Goal: Information Seeking & Learning: Learn about a topic

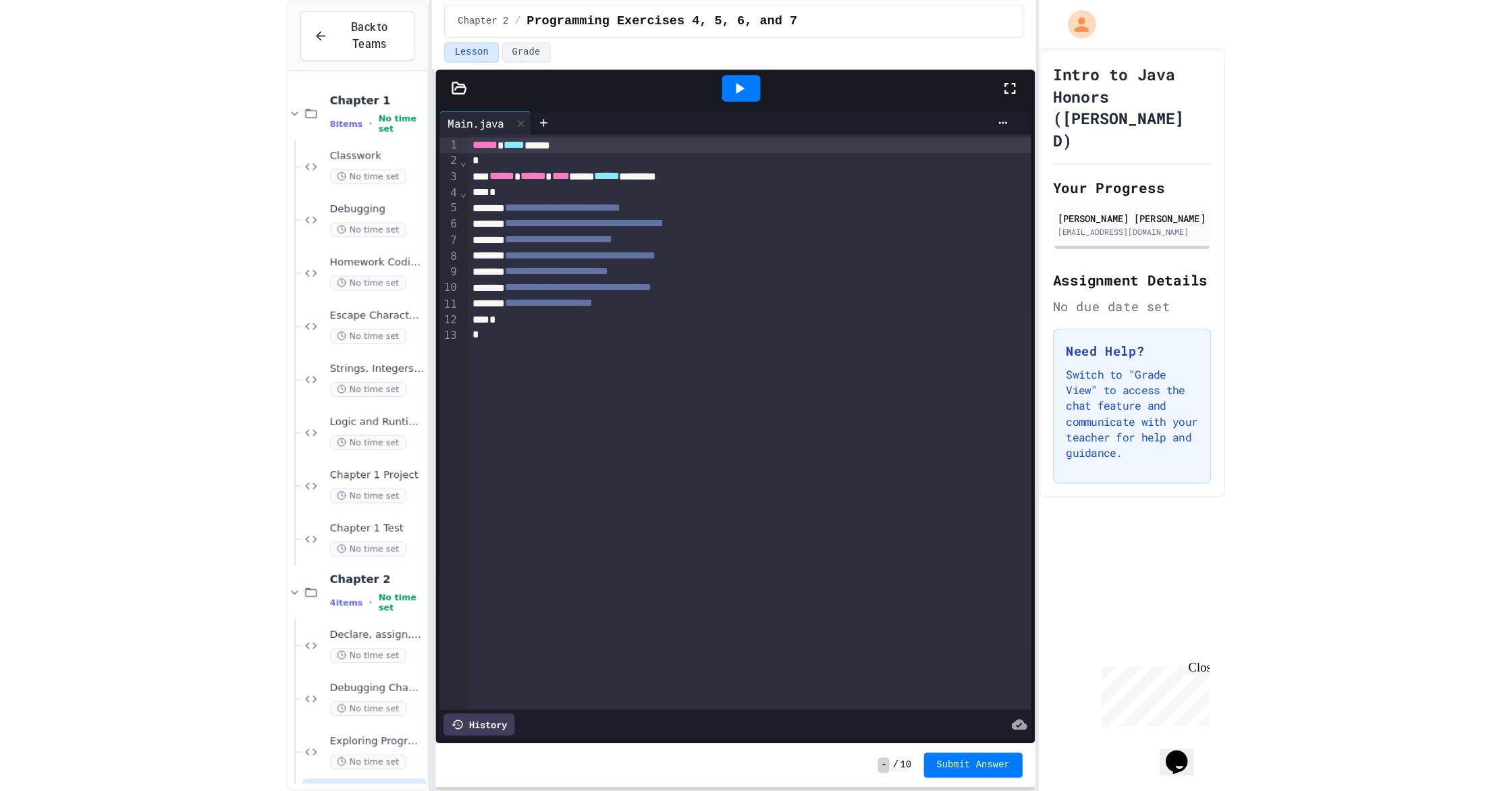
scroll to position [50, 0]
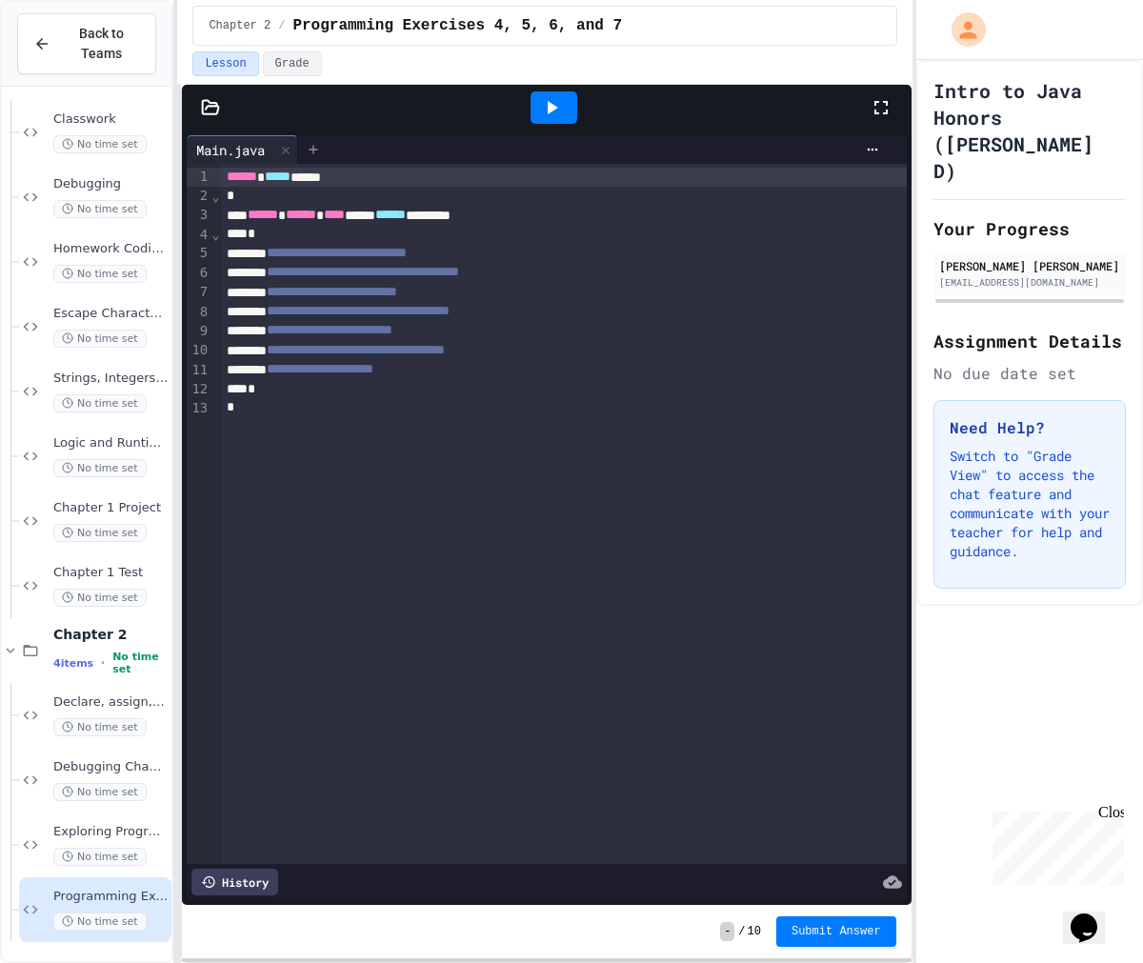
click at [311, 154] on icon at bounding box center [313, 149] width 15 height 15
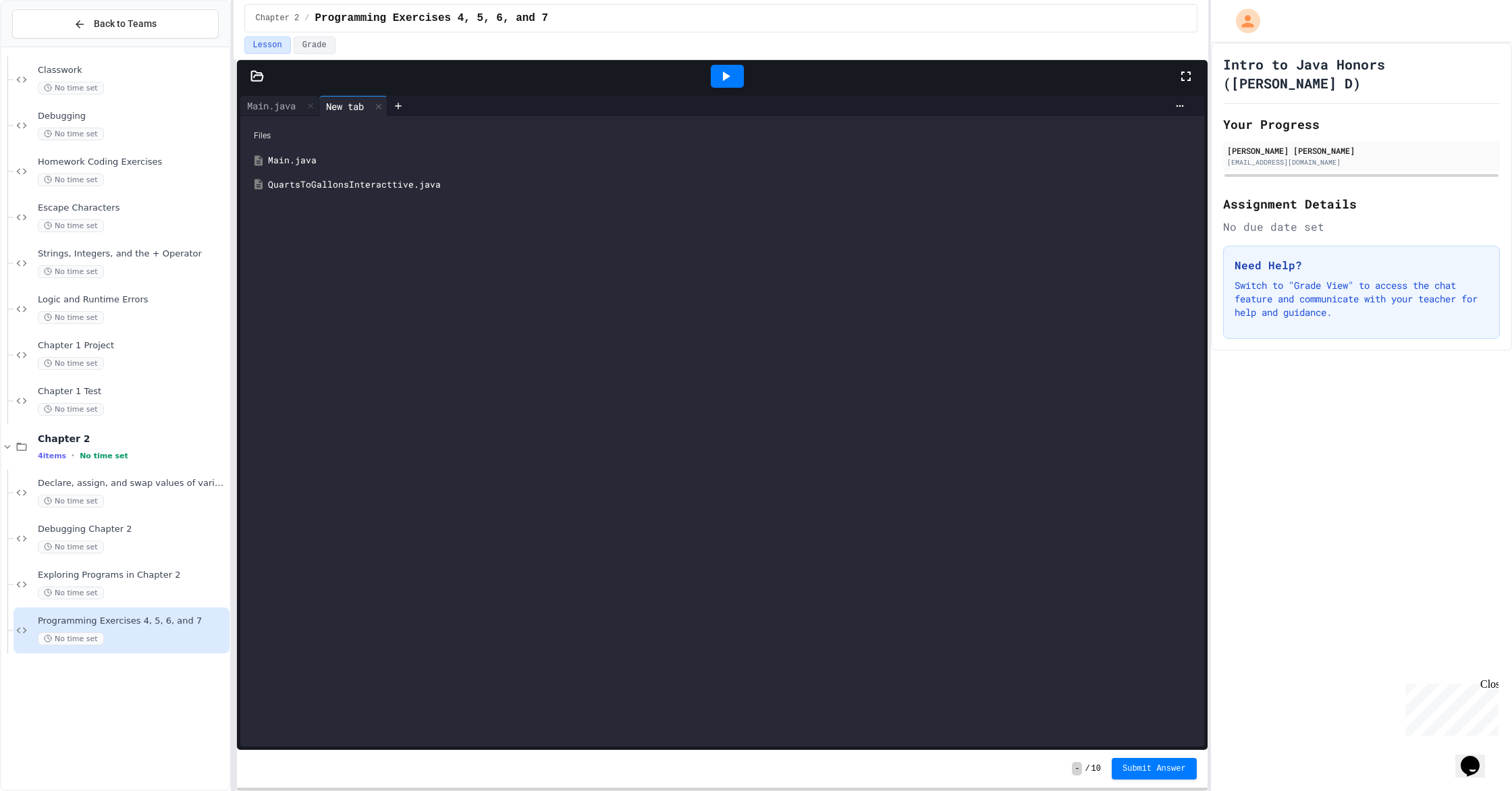
scroll to position [0, 0]
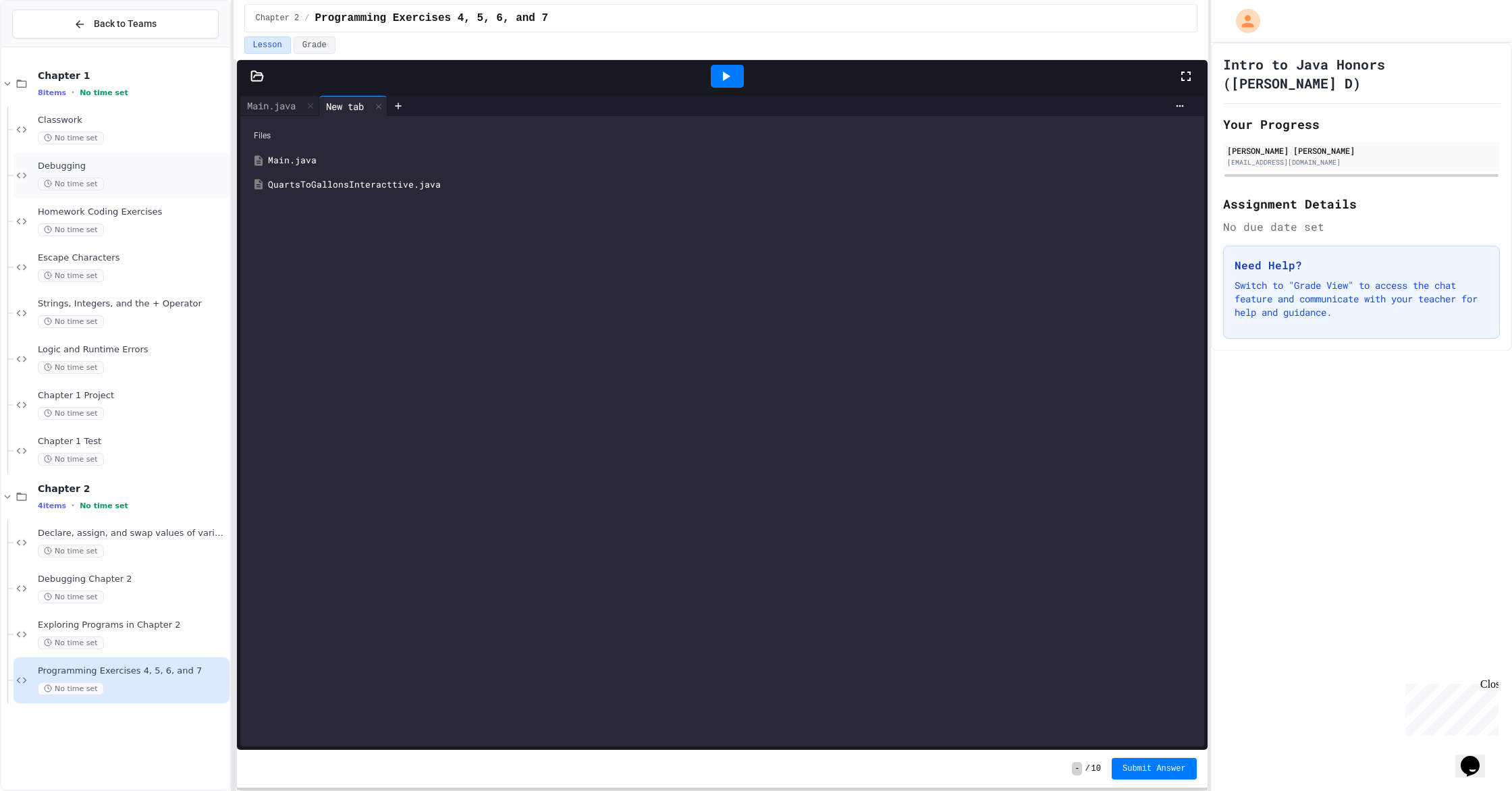
click at [67, 183] on span "No time set" at bounding box center [70, 184] width 66 height 13
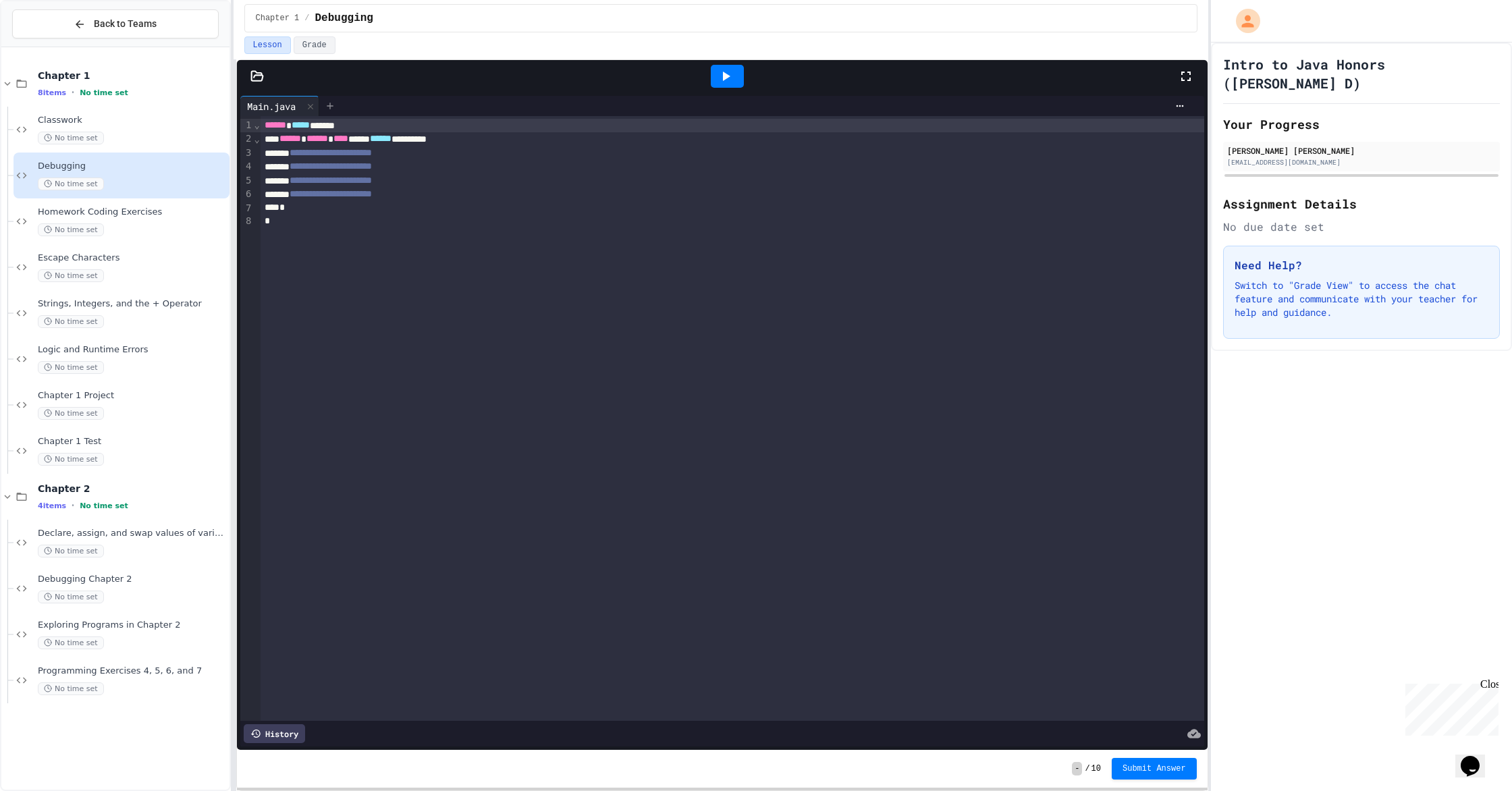
click at [325, 98] on div at bounding box center [330, 106] width 21 height 21
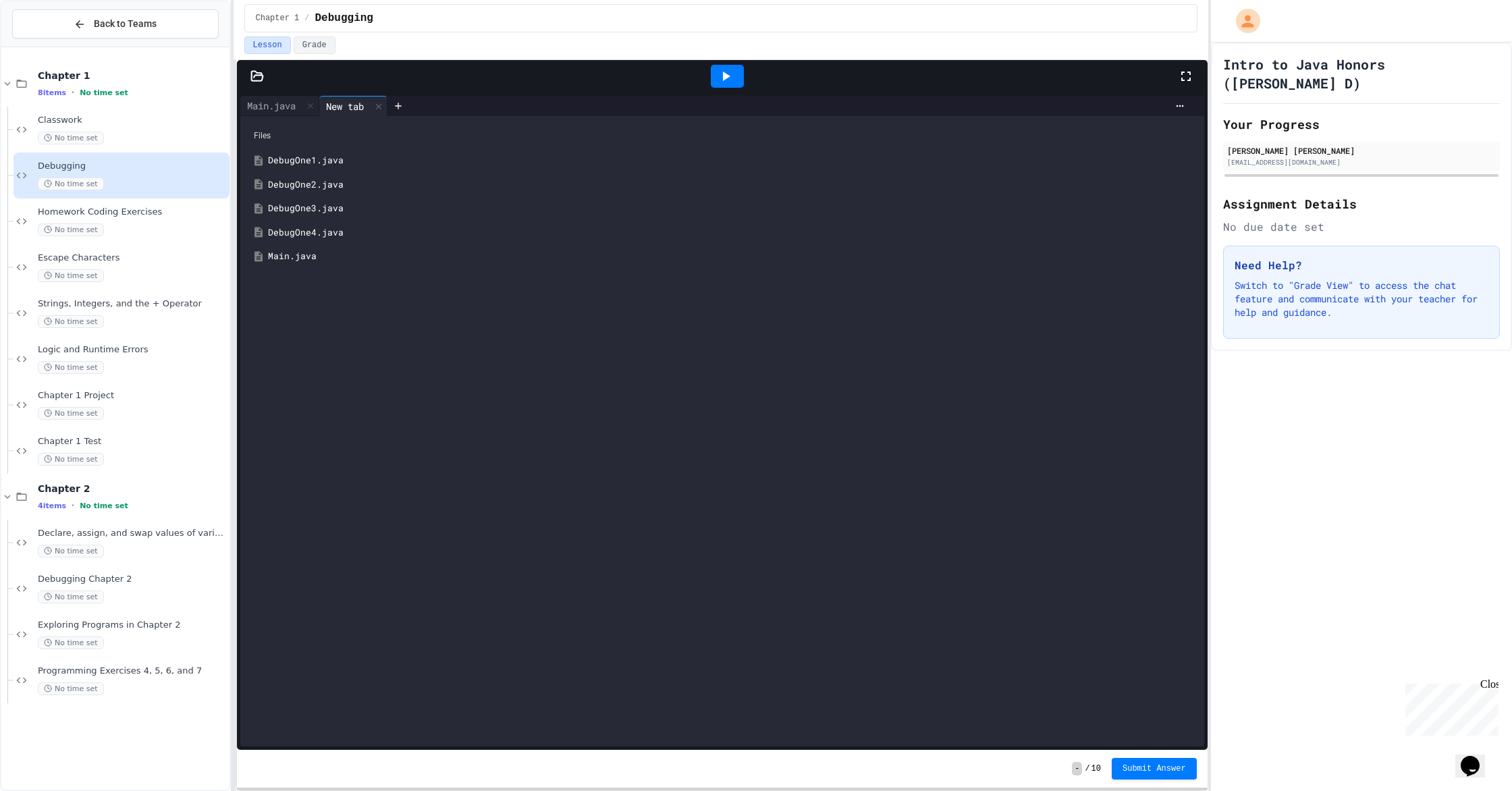
click at [324, 99] on div "New tab" at bounding box center [345, 106] width 51 height 14
click at [104, 679] on div "Programming Exercises 4, 5, 6, and 7 No time set" at bounding box center [132, 680] width 189 height 30
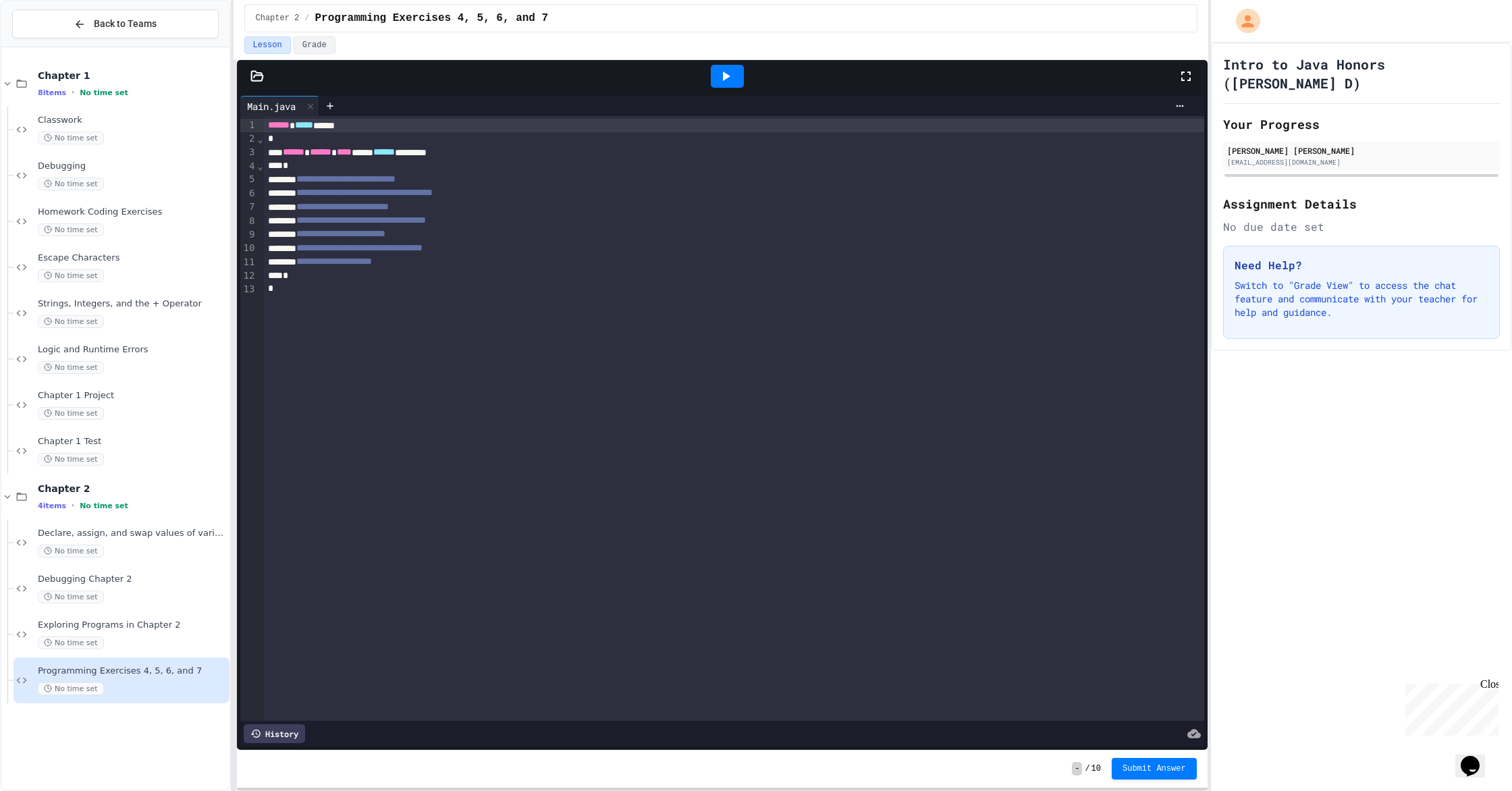
click at [257, 79] on icon at bounding box center [256, 76] width 13 height 13
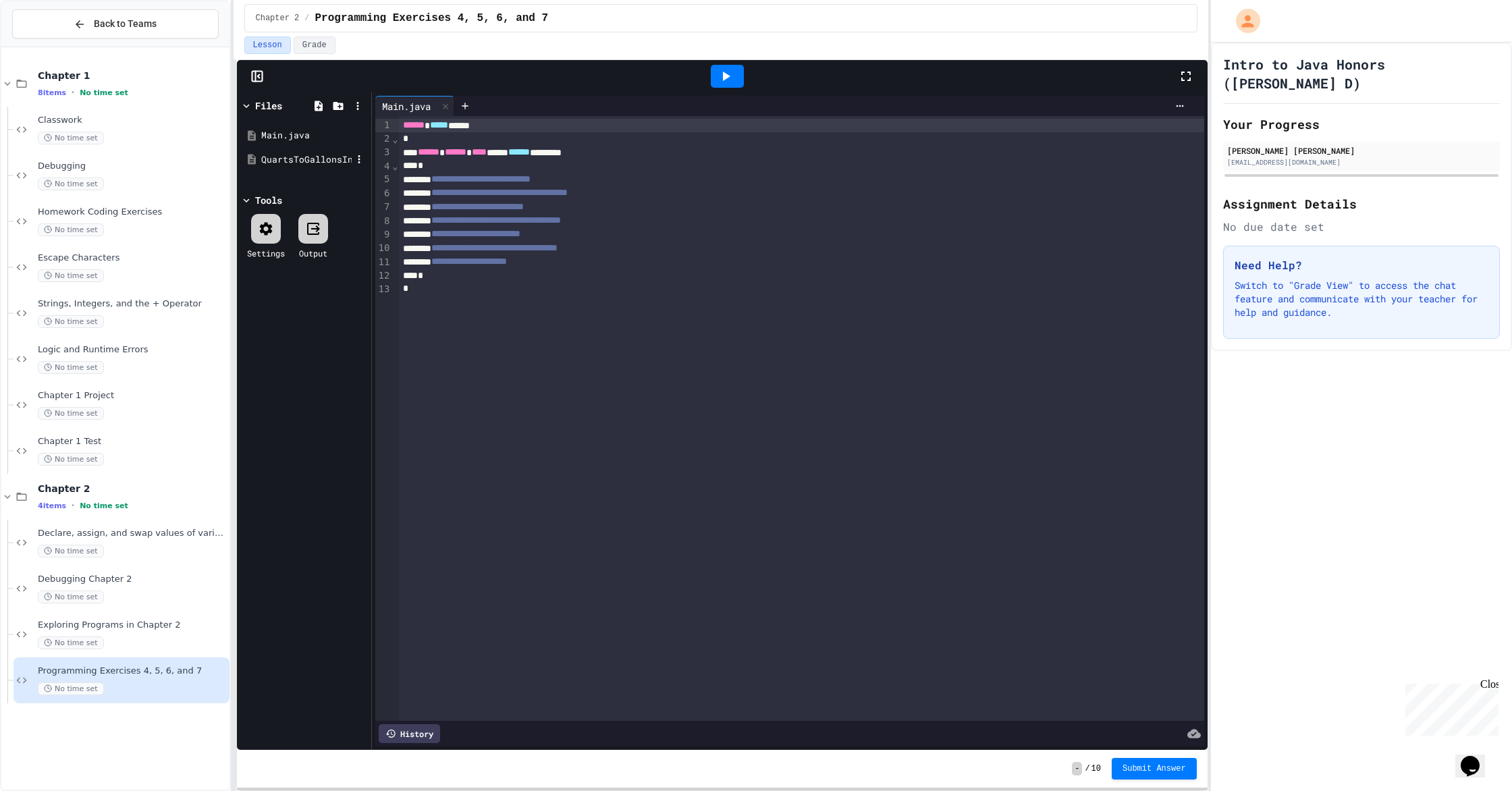
click at [318, 164] on div "QuartsToGallonsInteracttive.java" at bounding box center [307, 159] width 91 height 13
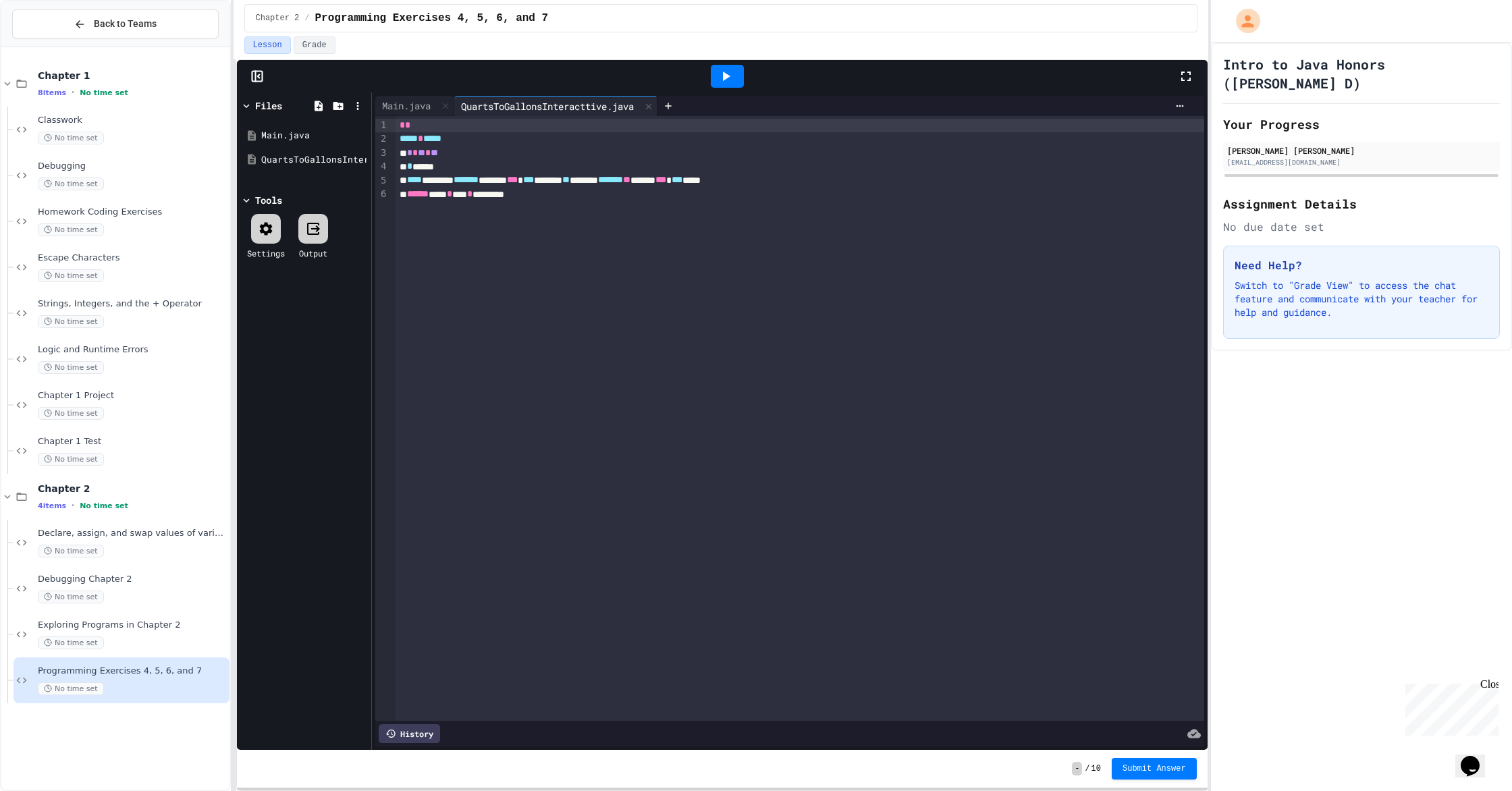
click at [143, 680] on div "Programming Exercises 4, 5, 6, and 7 No time set" at bounding box center [132, 680] width 189 height 30
click at [147, 23] on span "Back to Teams" at bounding box center [125, 24] width 63 height 14
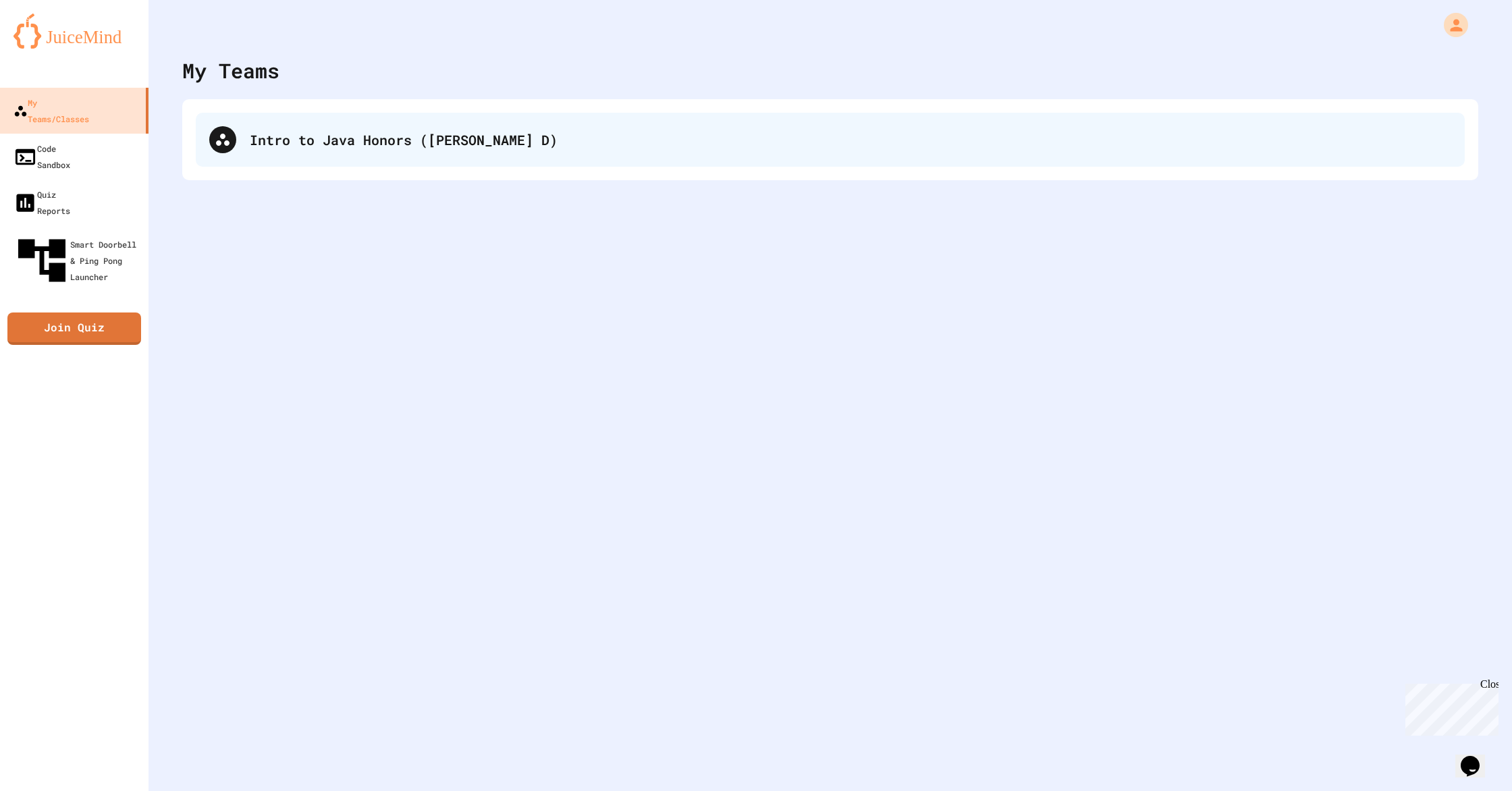
click at [300, 164] on div "Intro to Java Honors ([PERSON_NAME] D)" at bounding box center [830, 140] width 1269 height 54
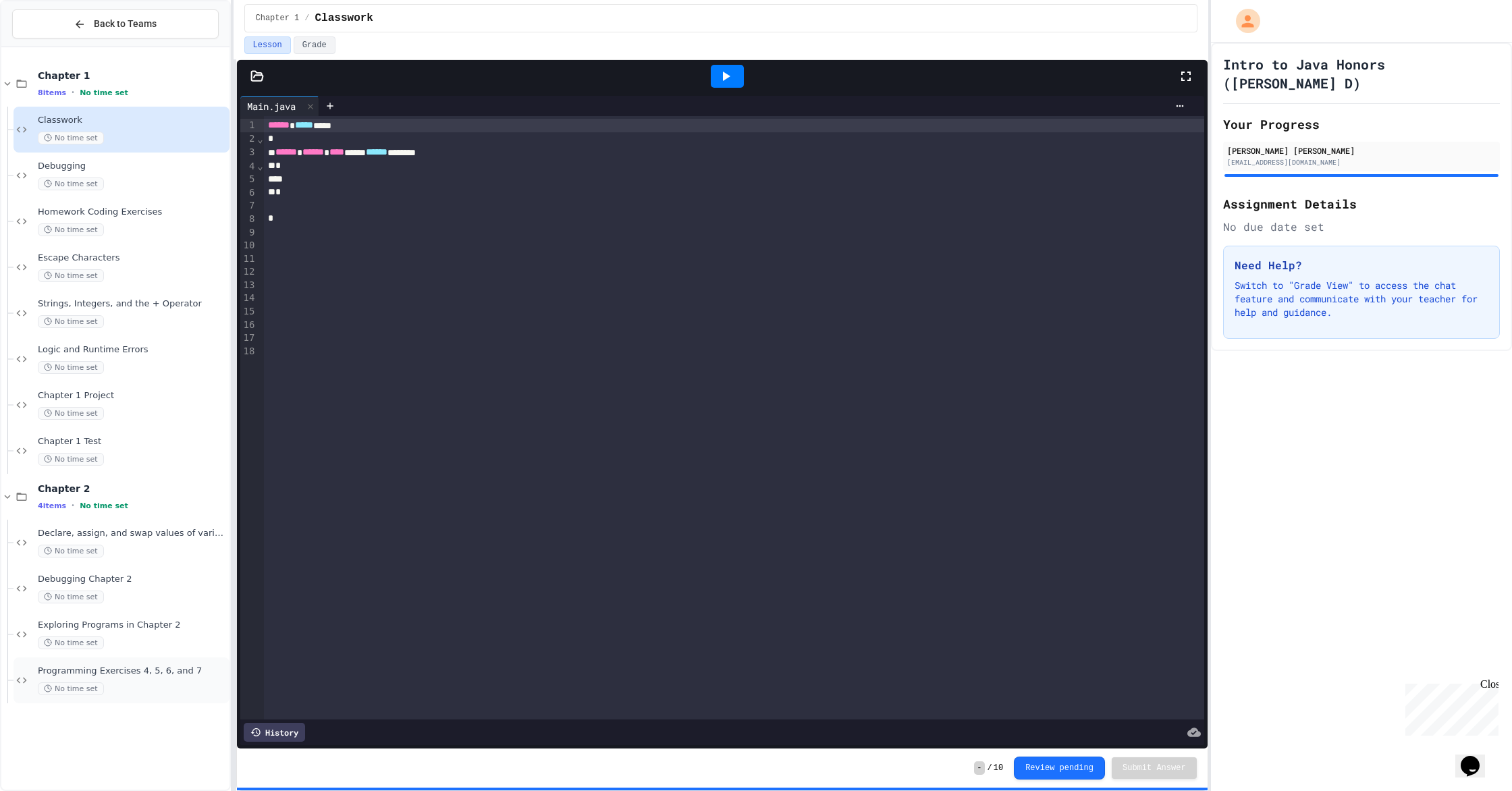
click at [127, 681] on div "No time set" at bounding box center [132, 688] width 189 height 13
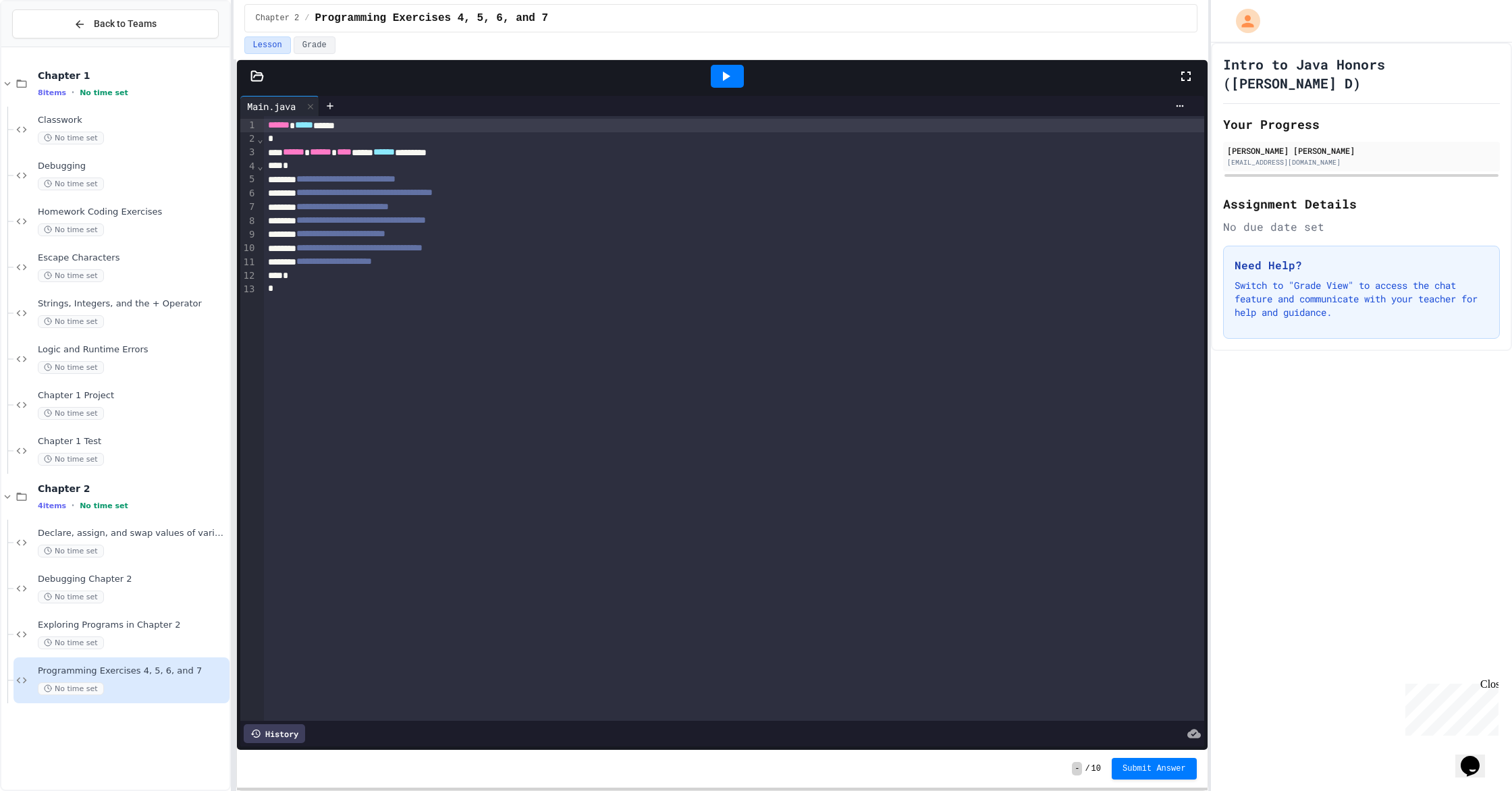
click at [278, 50] on button "Lesson" at bounding box center [268, 45] width 47 height 18
click at [157, 671] on span "Programming Exercises 4, 5, 6, and 7" at bounding box center [132, 671] width 189 height 11
click at [33, 498] on div "Chapter 2 4 items • No time set" at bounding box center [115, 496] width 228 height 46
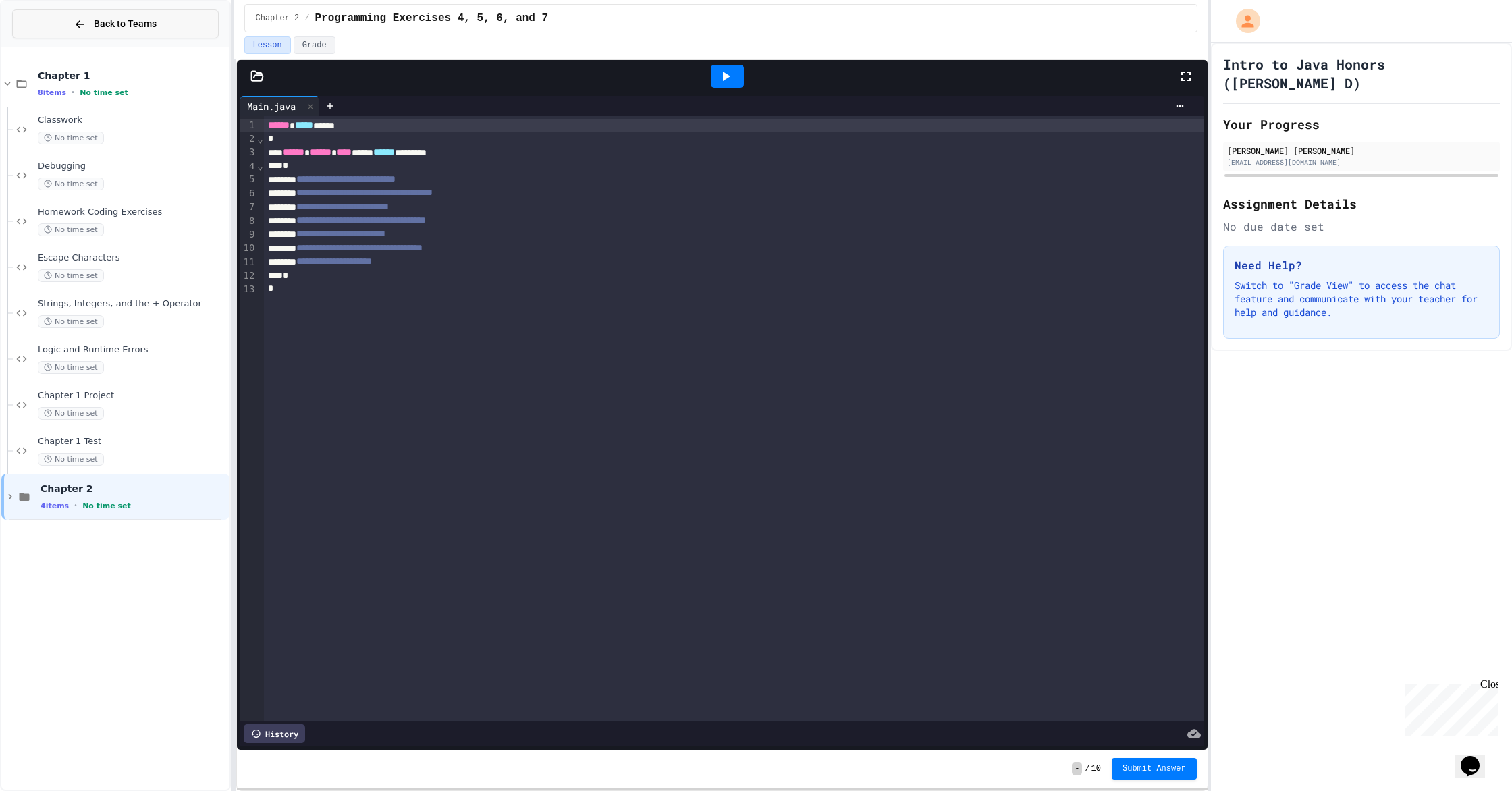
click at [174, 23] on button "Back to Teams" at bounding box center [115, 23] width 207 height 29
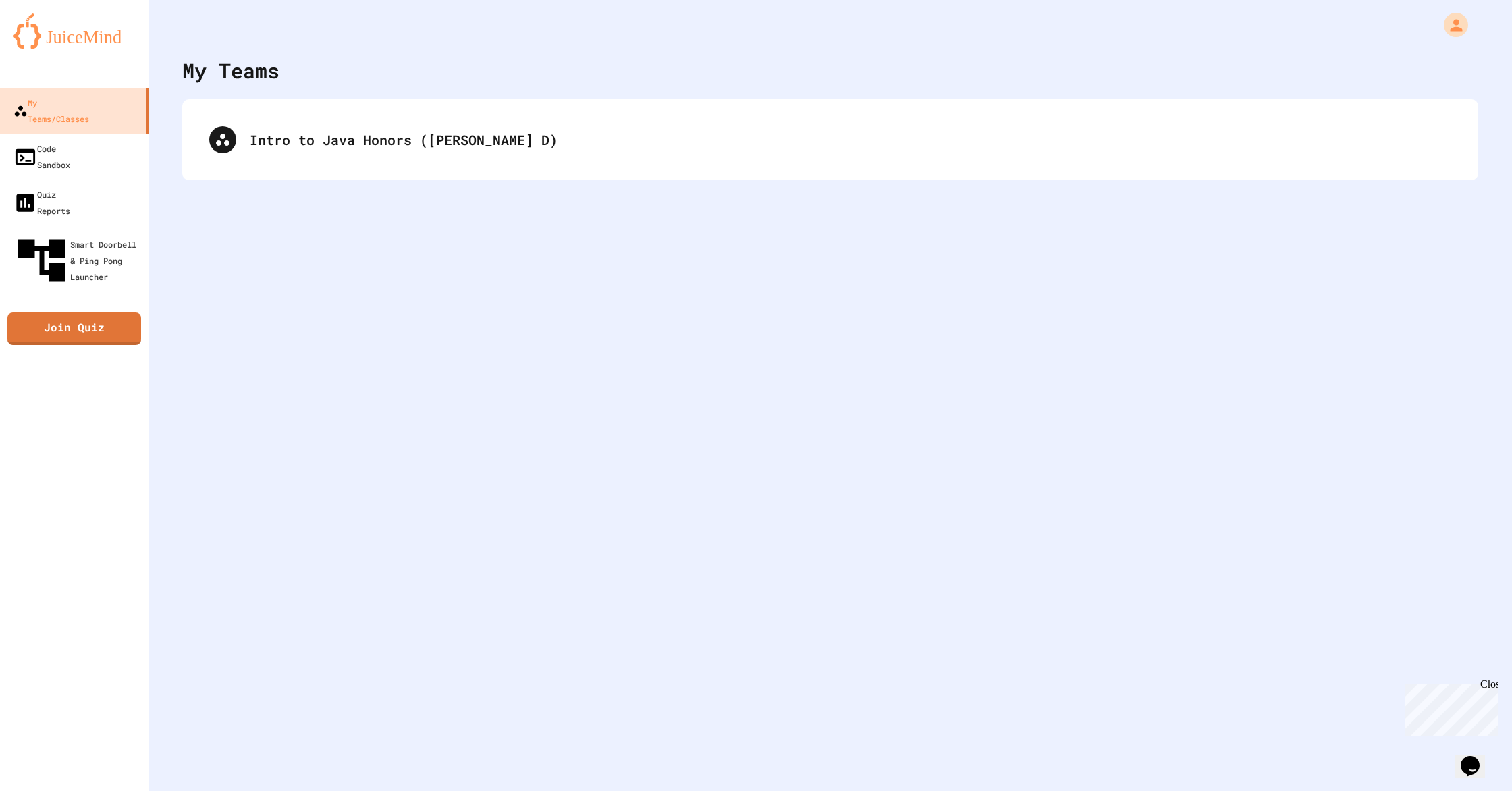
click at [308, 177] on div "Intro to Java Honors ([PERSON_NAME] D)" at bounding box center [830, 140] width 1296 height 81
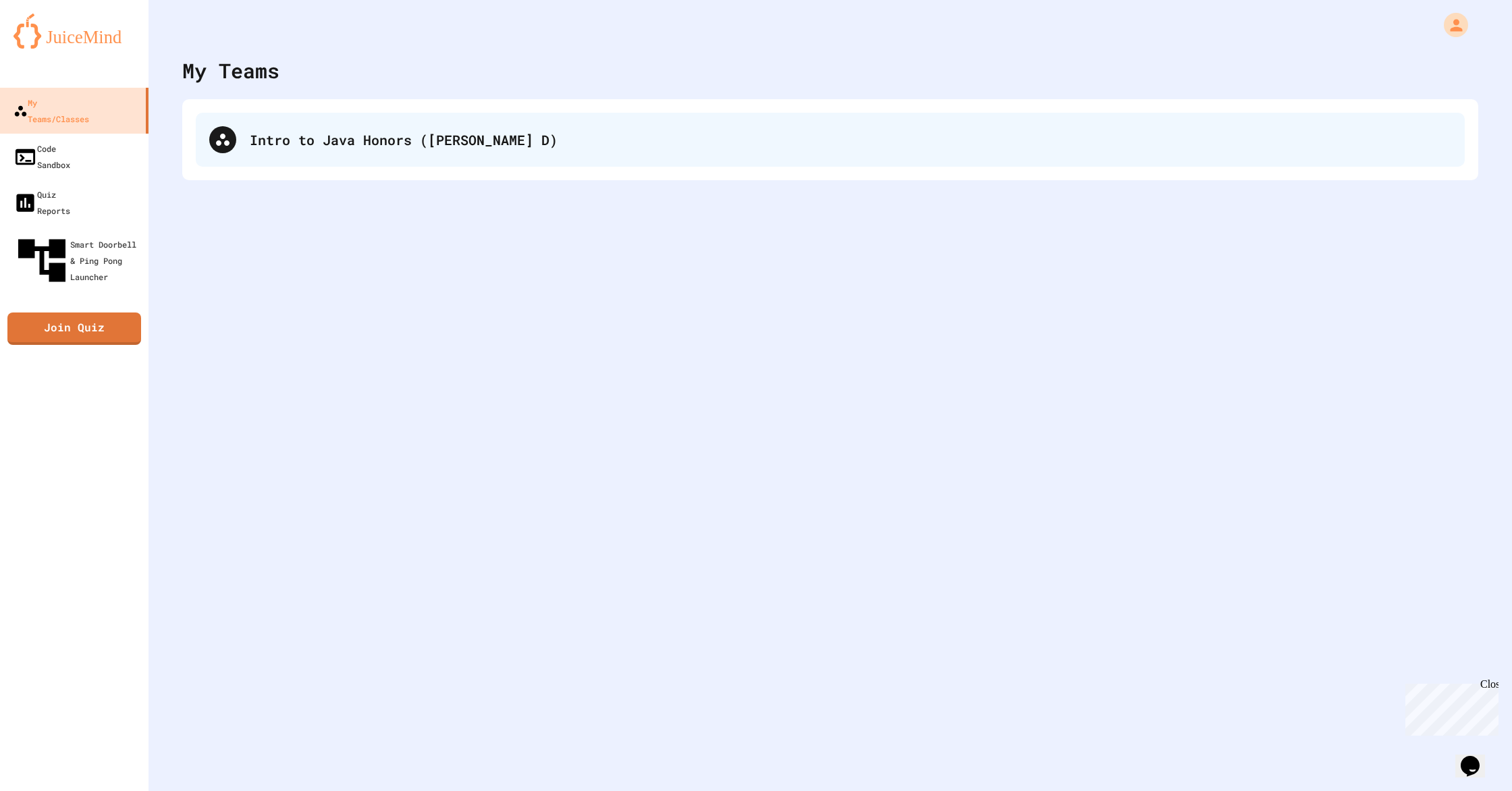
click at [273, 142] on div "Intro to Java Honors ([PERSON_NAME] D)" at bounding box center [850, 140] width 1202 height 21
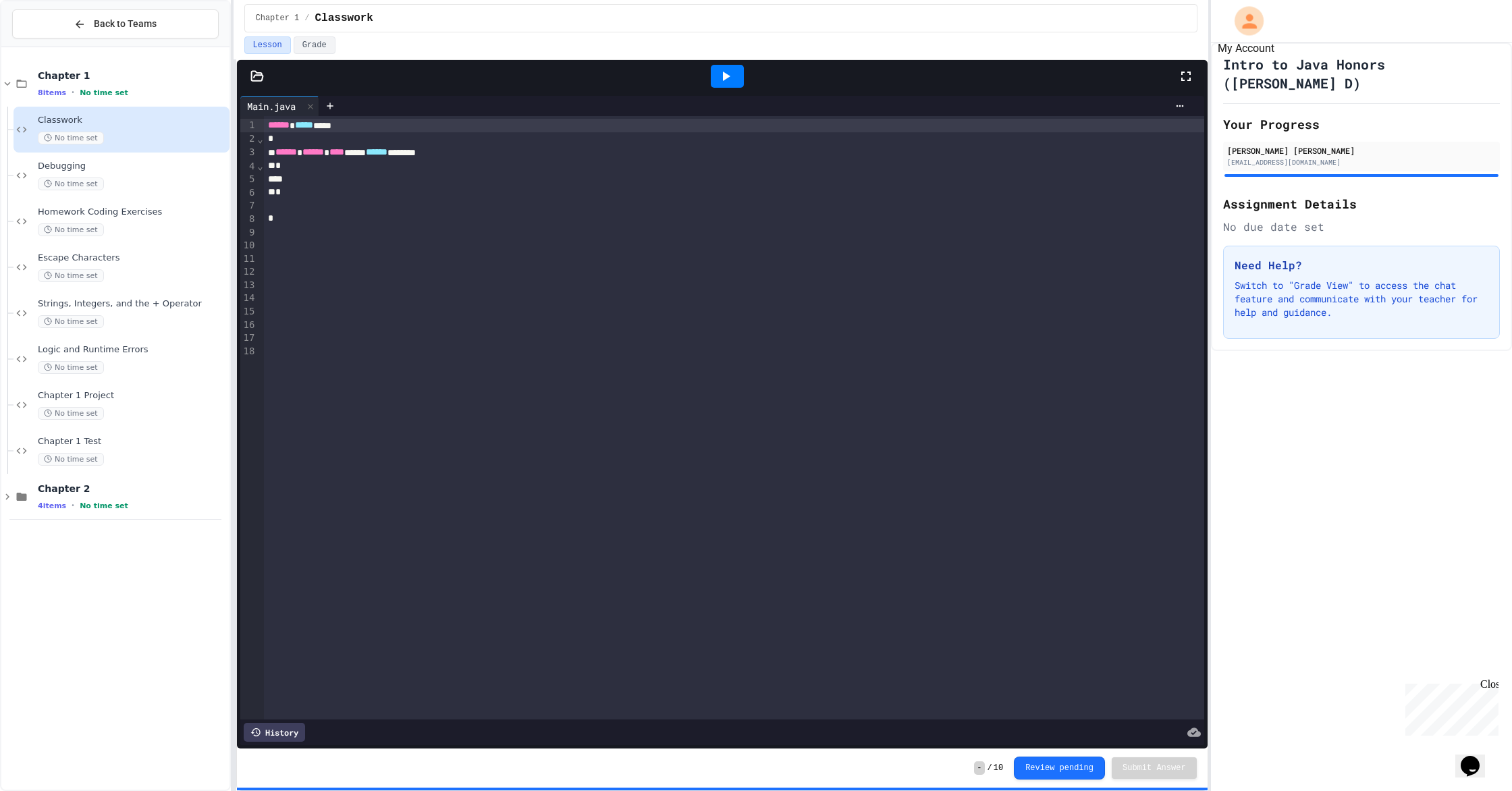
click at [809, 31] on icon "My Account" at bounding box center [1248, 21] width 21 height 21
click at [809, 681] on div at bounding box center [756, 791] width 1512 height 0
click at [71, 488] on span "Chapter 2" at bounding box center [132, 488] width 189 height 12
click at [809, 80] on icon at bounding box center [1185, 76] width 16 height 16
click at [295, 44] on button "Grade" at bounding box center [314, 45] width 42 height 18
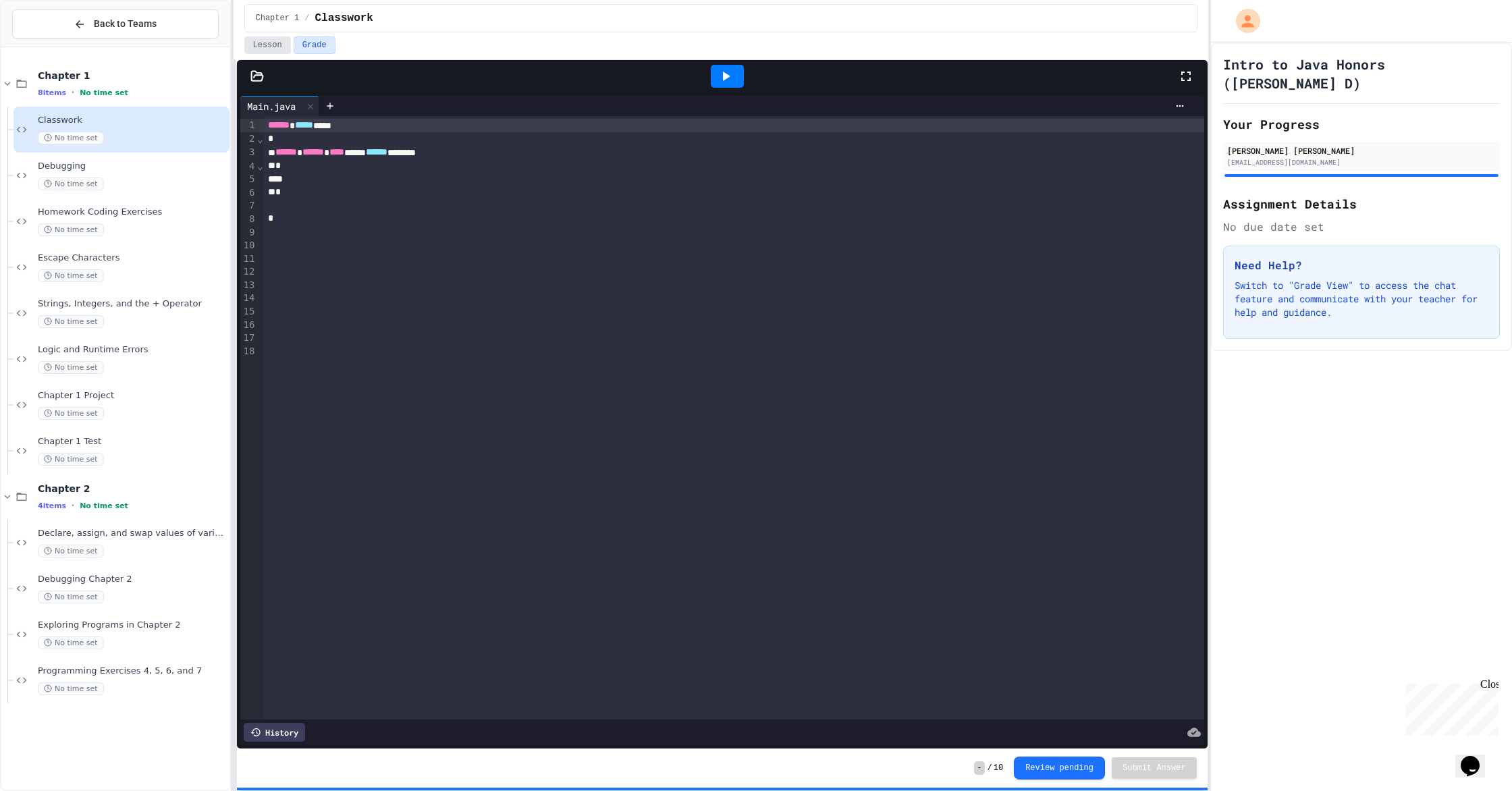
click at [281, 42] on button "Lesson" at bounding box center [268, 45] width 47 height 18
click at [321, 21] on span "Classwork" at bounding box center [344, 18] width 58 height 16
click at [259, 11] on div "Chapter 1 / Classwork" at bounding box center [721, 18] width 930 height 16
click at [98, 496] on div "Chapter 2 4 items • No time set" at bounding box center [132, 496] width 189 height 28
click at [104, 492] on span "Chapter 2" at bounding box center [132, 488] width 189 height 12
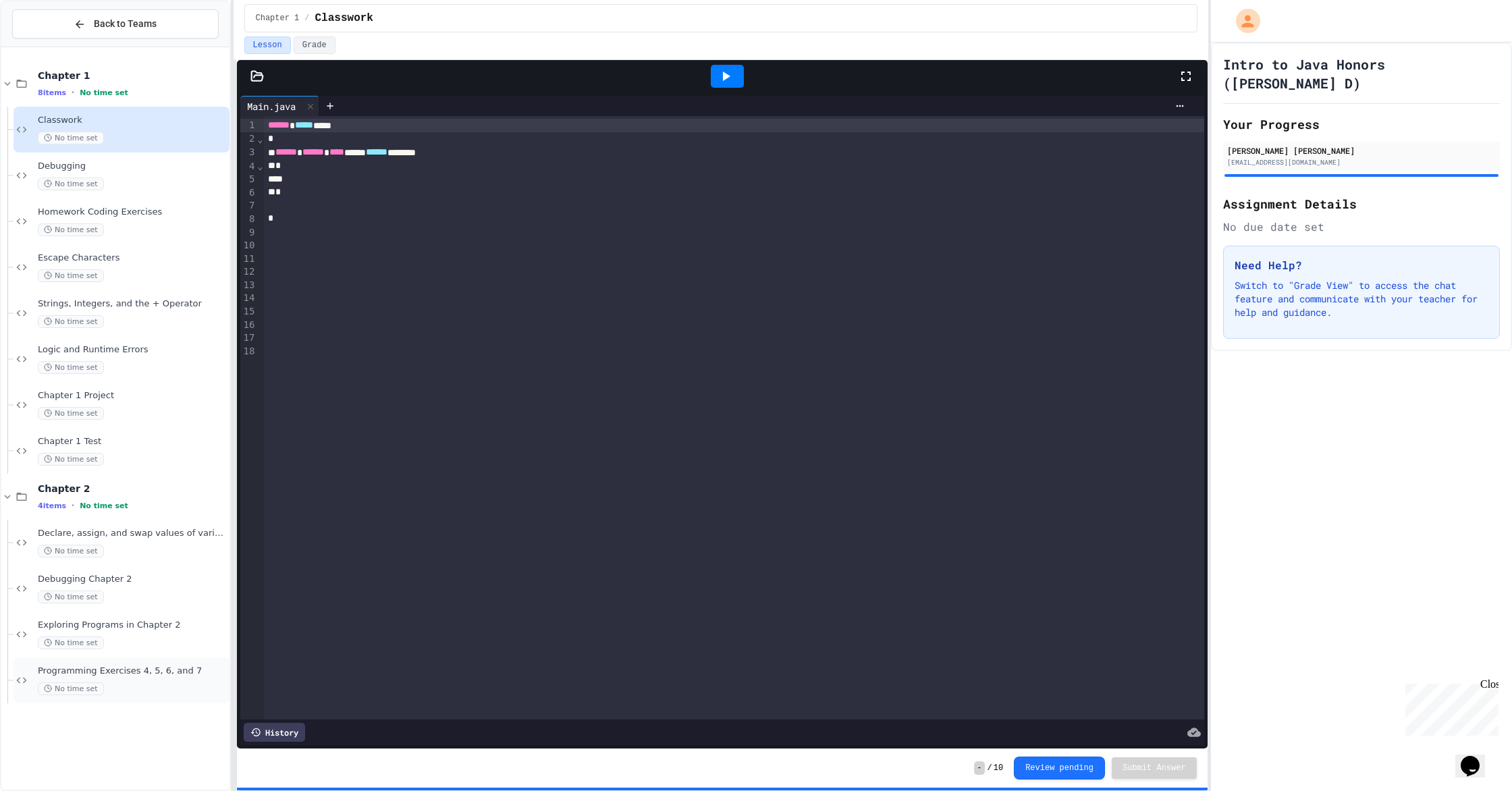
click at [176, 681] on div "No time set" at bounding box center [132, 688] width 189 height 13
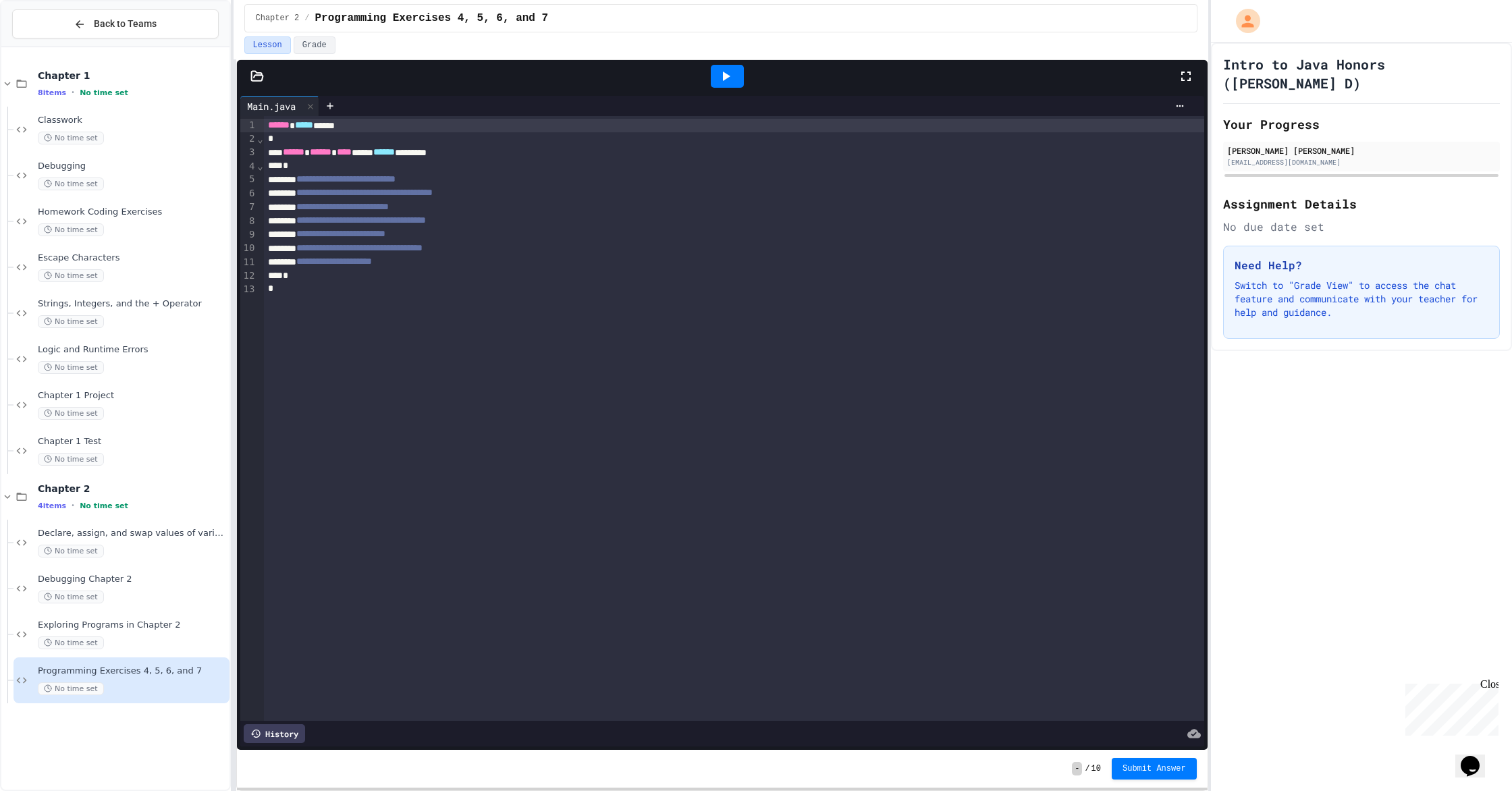
click at [15, 678] on icon at bounding box center [21, 680] width 16 height 12
click at [16, 675] on icon at bounding box center [21, 680] width 16 height 12
click at [26, 681] on icon at bounding box center [21, 680] width 16 height 12
click at [14, 681] on icon at bounding box center [21, 680] width 16 height 12
click at [609, 20] on div "Chapter 2 / Programming Exercises 4, 5, 6, and 7" at bounding box center [721, 18] width 930 height 16
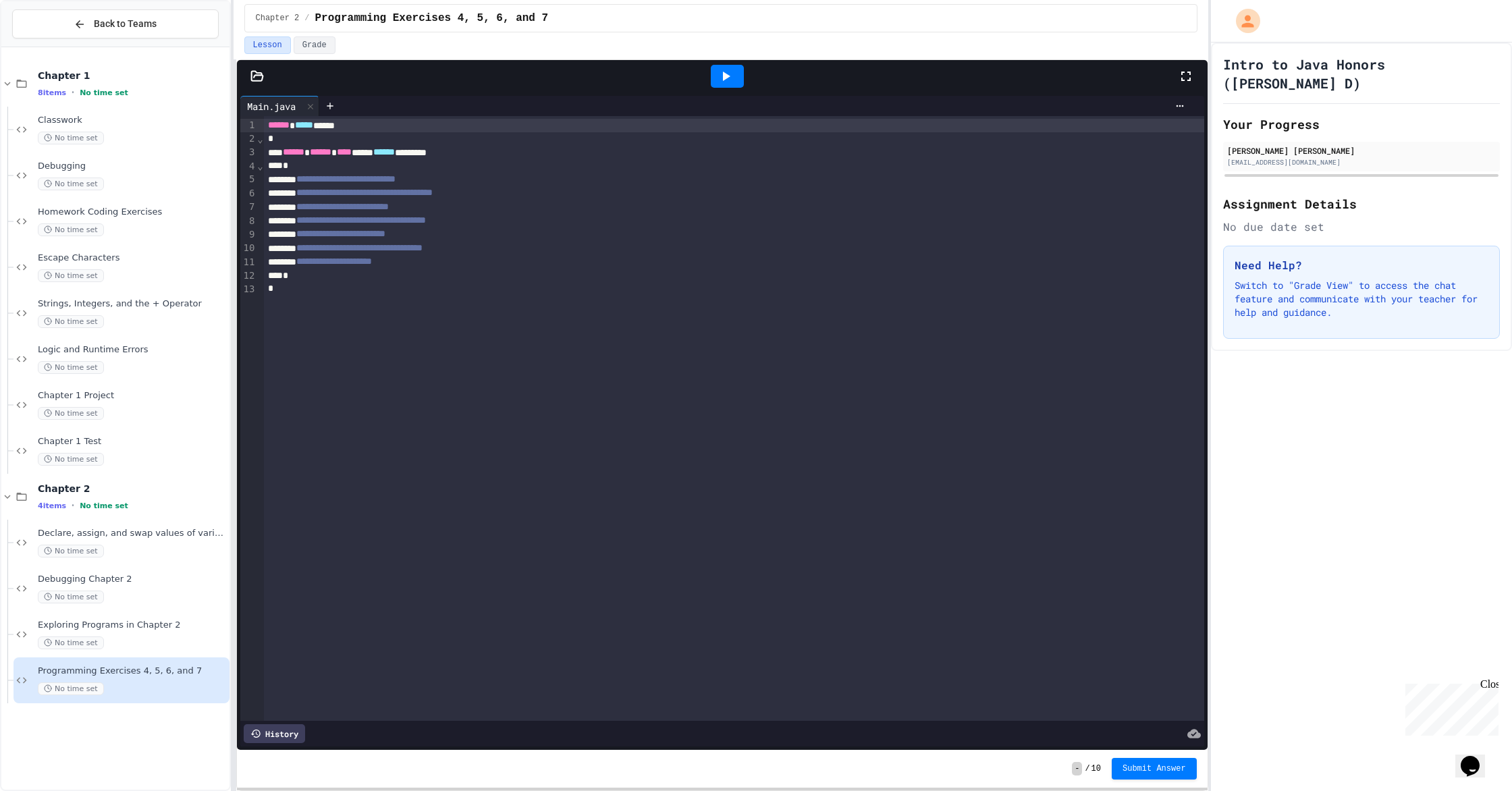
click at [275, 15] on span "Chapter 2" at bounding box center [278, 18] width 44 height 11
click at [273, 42] on button "Lesson" at bounding box center [268, 45] width 47 height 18
click at [300, 44] on button "Grade" at bounding box center [314, 45] width 42 height 18
click at [276, 45] on button "Lesson" at bounding box center [268, 45] width 47 height 18
click at [338, 107] on div at bounding box center [330, 106] width 21 height 21
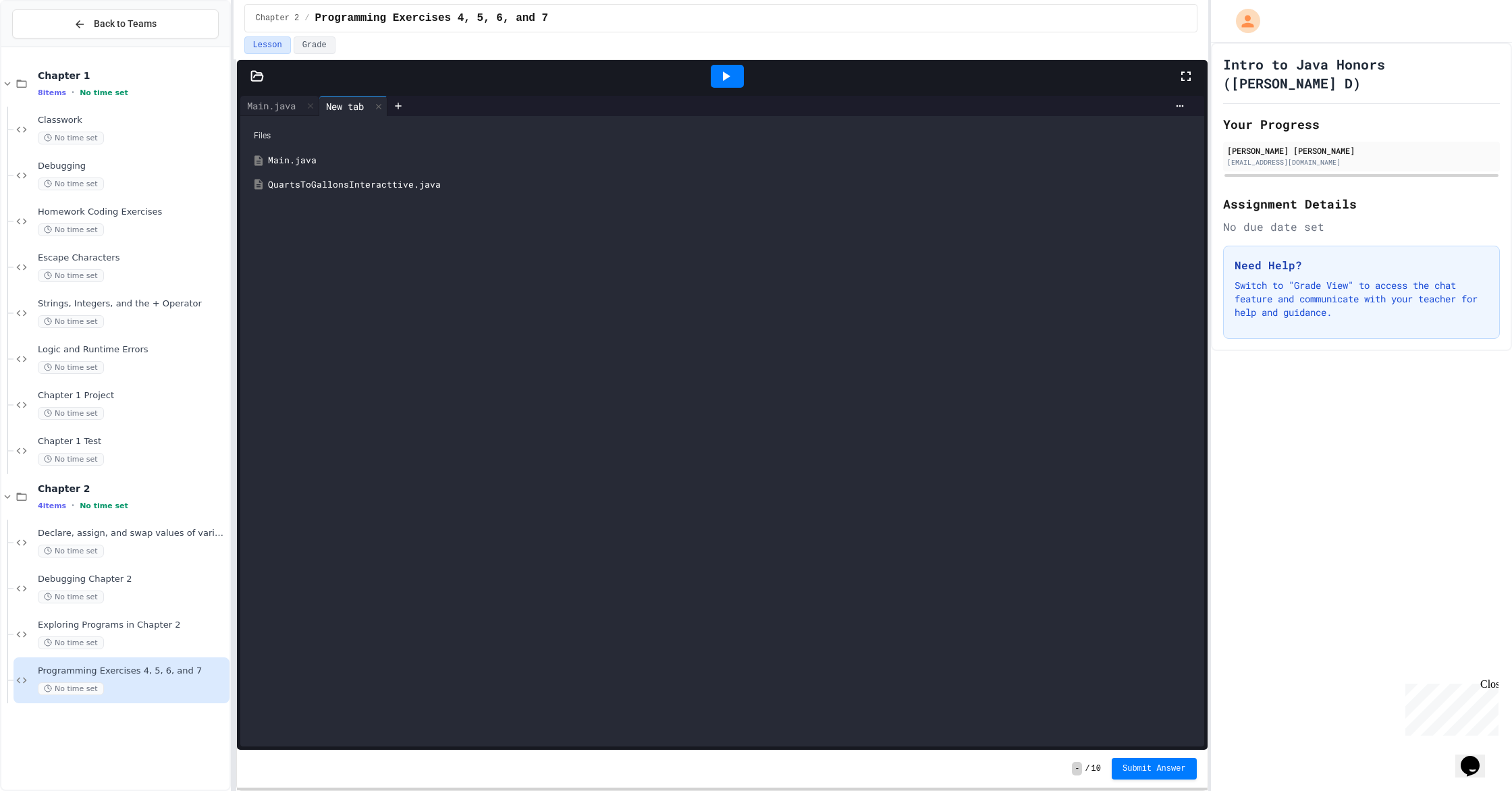
click at [375, 186] on div "QuartsToGallonsInteracttive.java" at bounding box center [732, 185] width 928 height 13
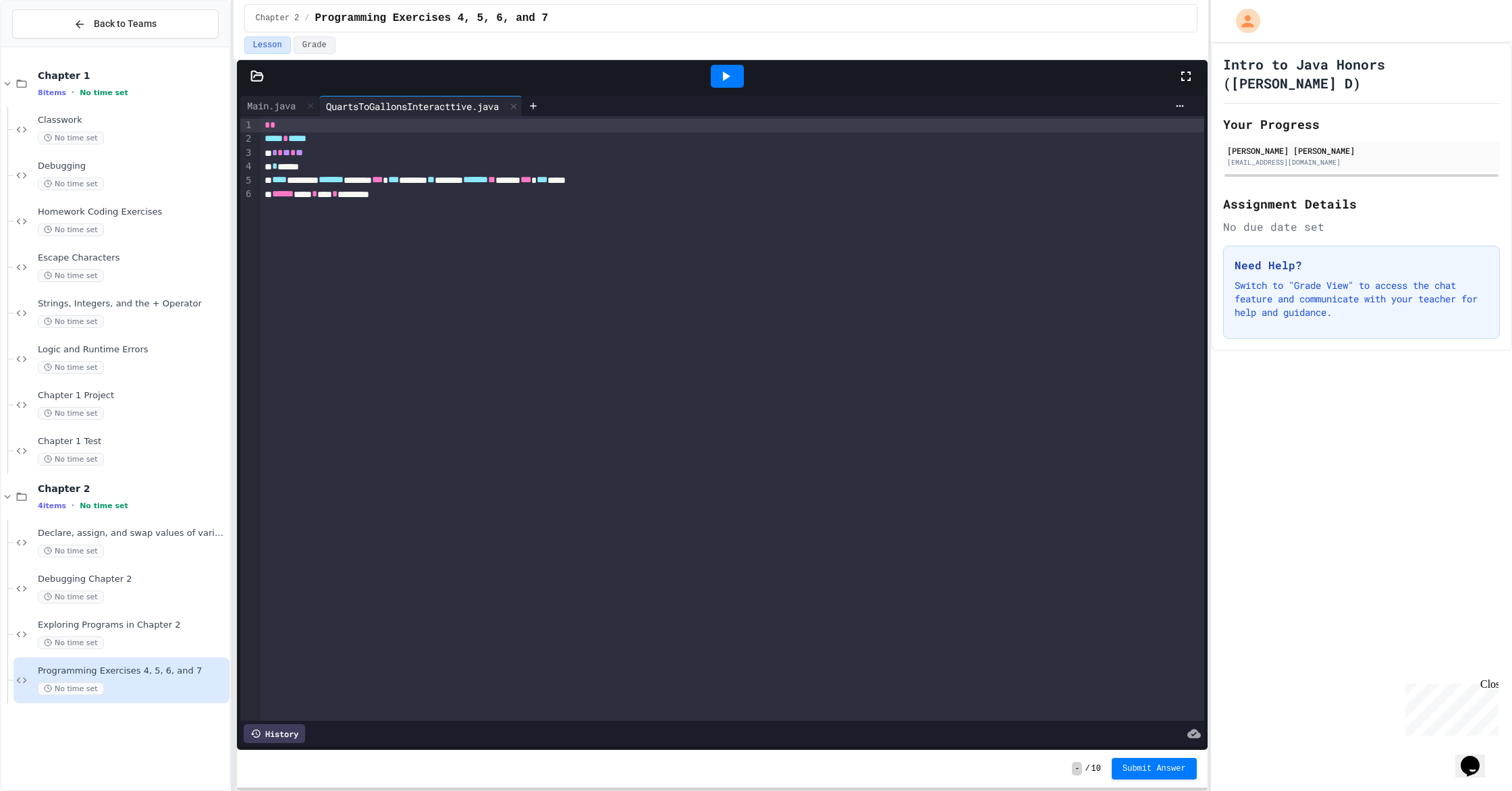
click at [429, 203] on div "* * ***** * ***** * * ** * ** * ***** **** ******* ******* ****** *** *** *****…" at bounding box center [733, 419] width 944 height 605
